Goal: Task Accomplishment & Management: Manage account settings

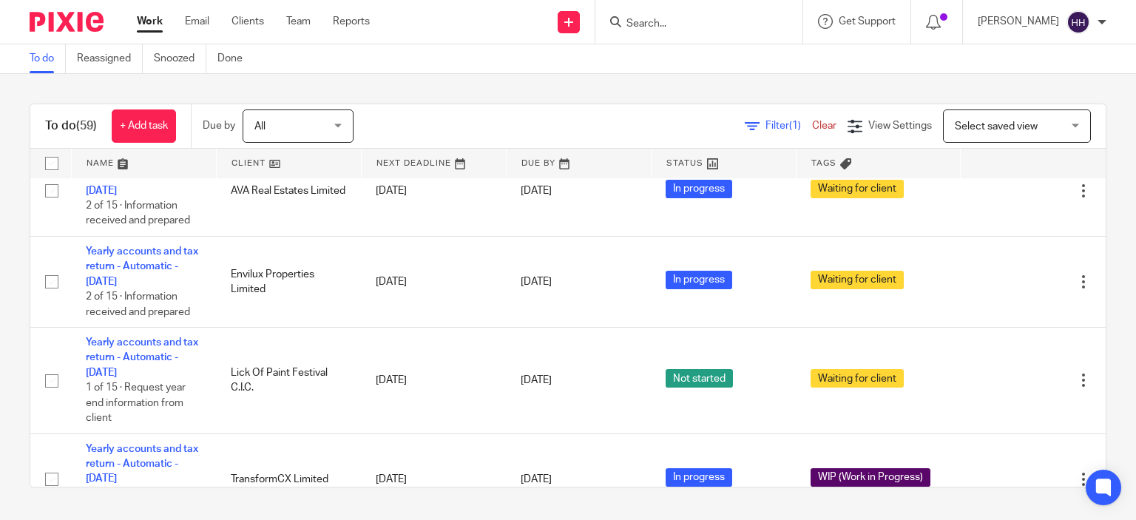
scroll to position [544, 0]
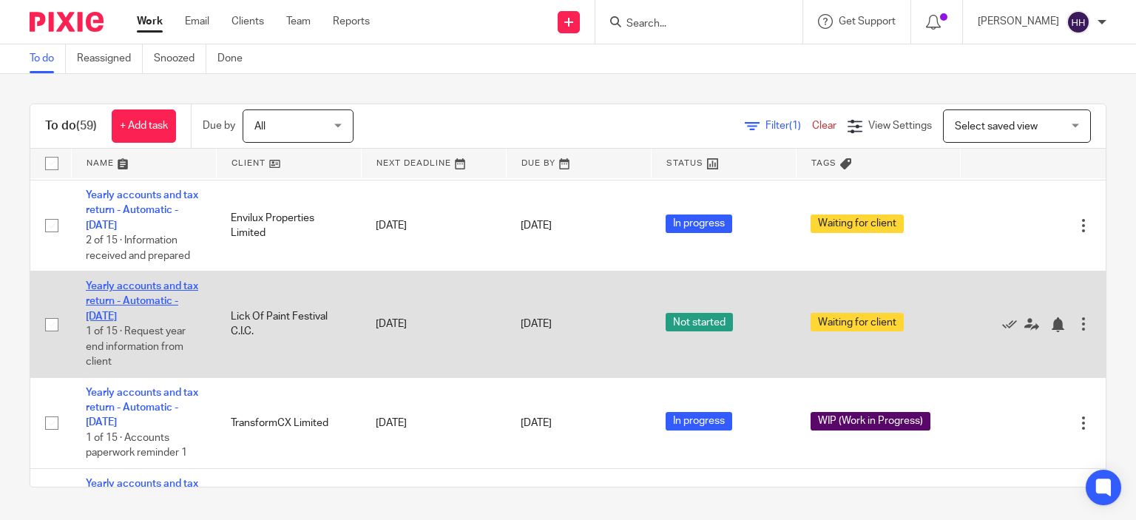
click at [145, 322] on link "Yearly accounts and tax return - Automatic - [DATE]" at bounding box center [142, 301] width 112 height 41
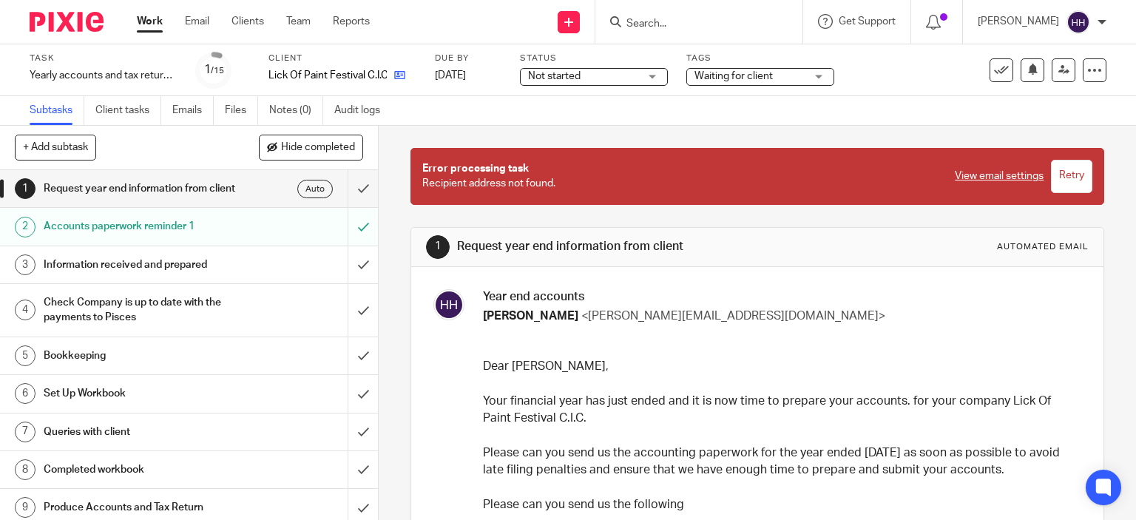
click at [391, 71] on link at bounding box center [396, 75] width 18 height 15
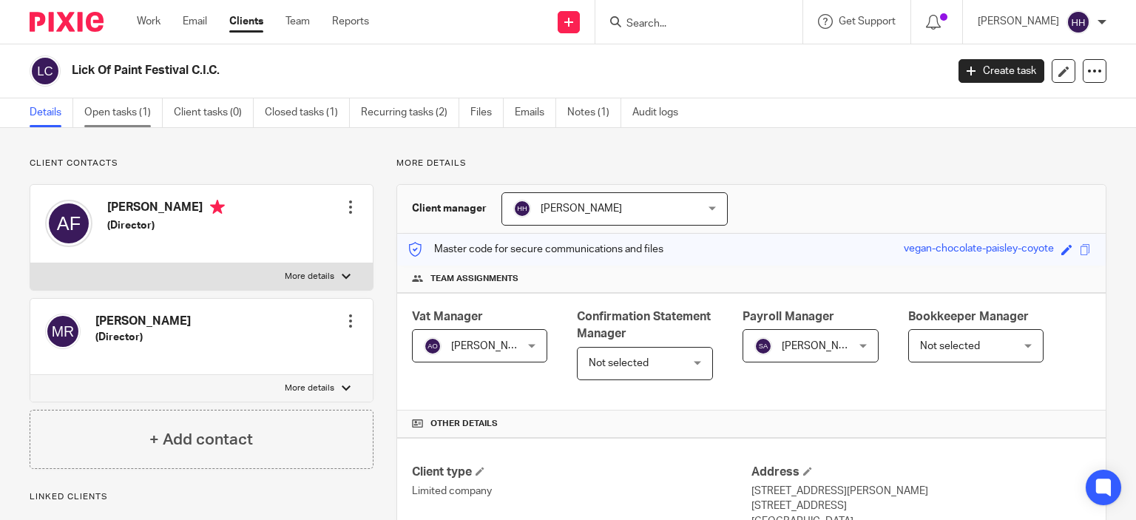
click at [142, 118] on link "Open tasks (1)" at bounding box center [123, 112] width 78 height 29
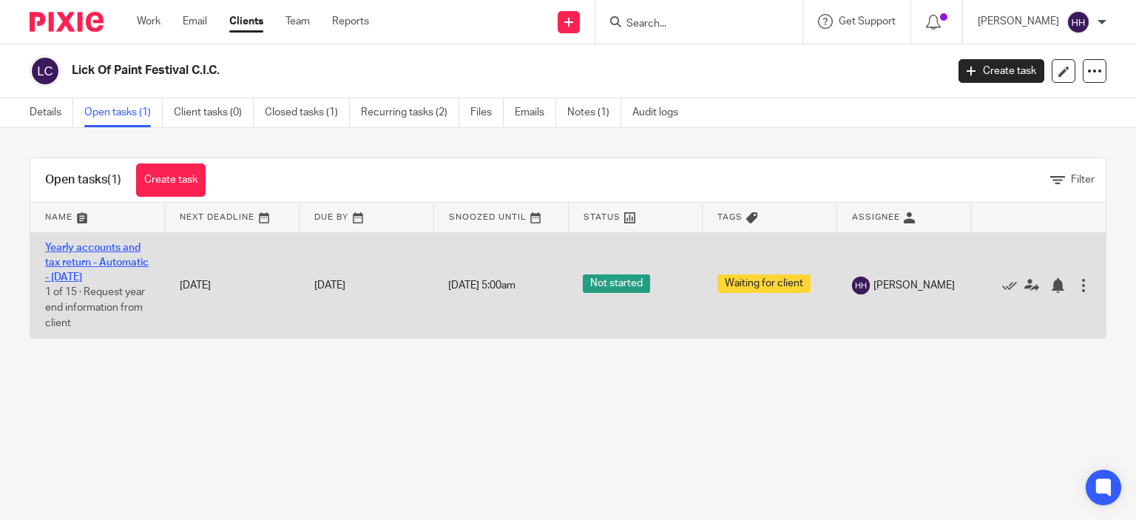
click at [80, 249] on link "Yearly accounts and tax return - Automatic - [DATE]" at bounding box center [97, 263] width 104 height 41
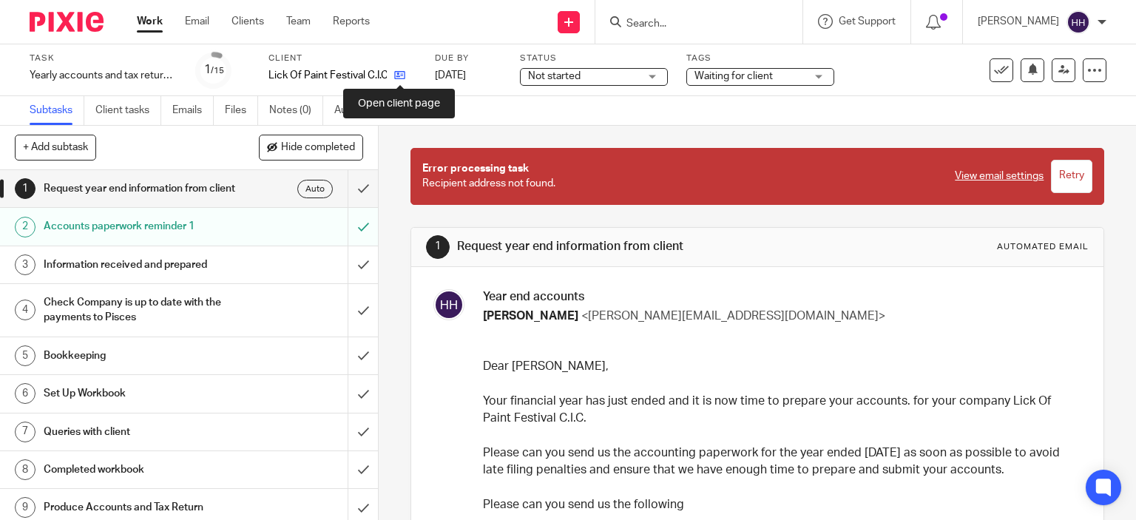
click at [396, 78] on icon at bounding box center [399, 75] width 11 height 11
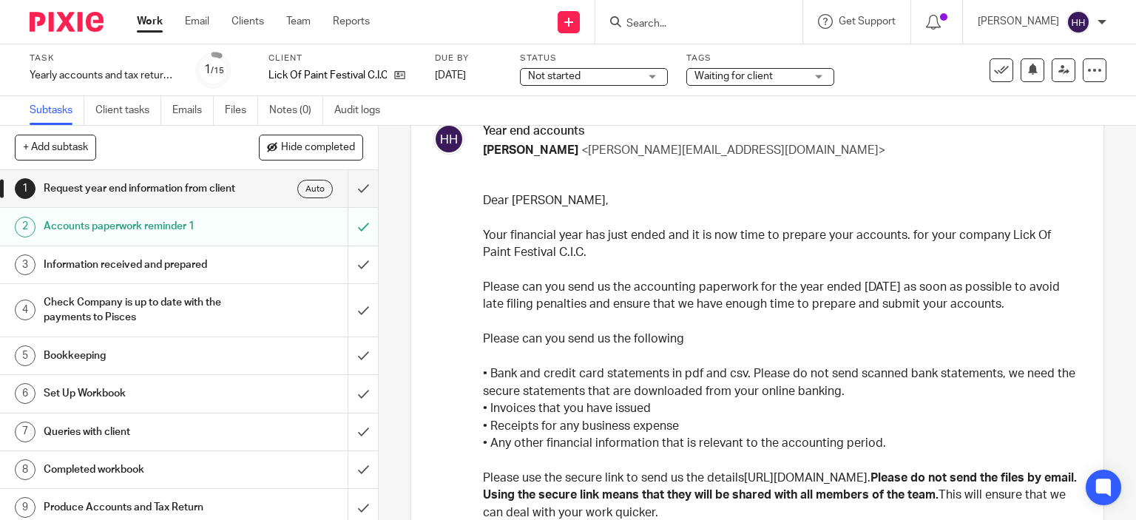
scroll to position [174, 0]
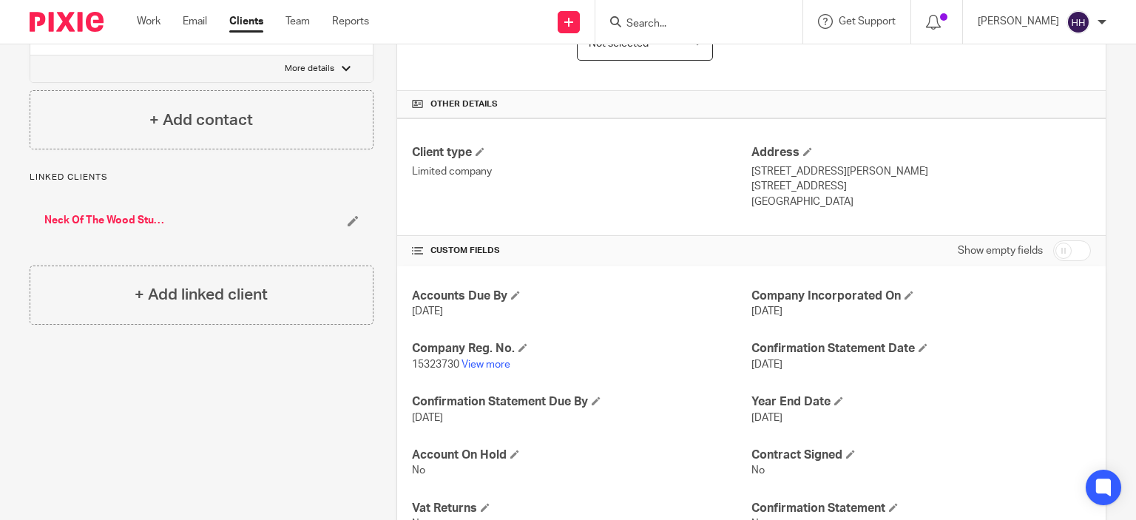
scroll to position [312, 0]
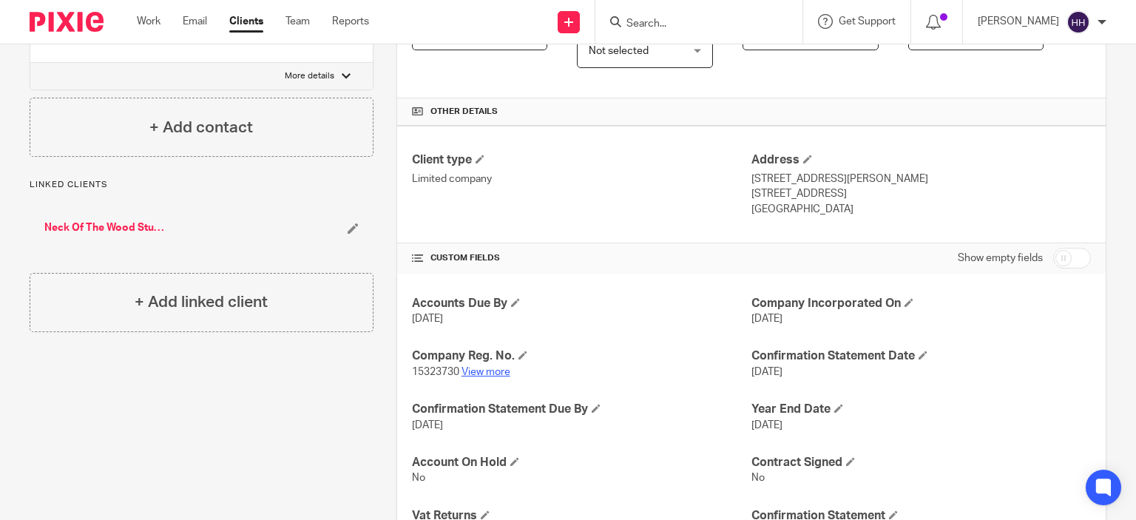
click at [496, 371] on link "View more" at bounding box center [486, 372] width 49 height 10
